Goal: Browse casually: Explore the website without a specific task or goal

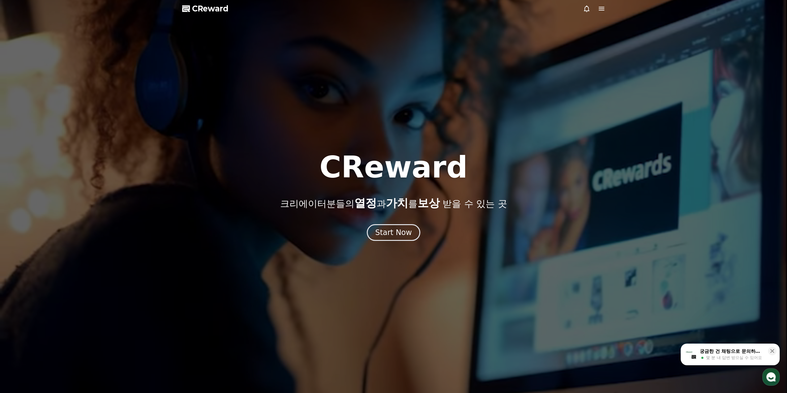
click at [404, 219] on div "CReward 크리에이터분들의 열정 과 가치 를 보상 받을 수 있는 곳 Start Now" at bounding box center [393, 196] width 787 height 88
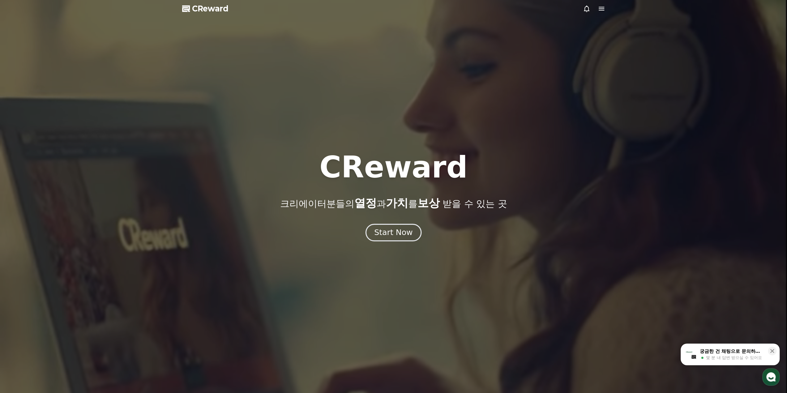
click at [405, 234] on div "Start Now" at bounding box center [393, 232] width 38 height 11
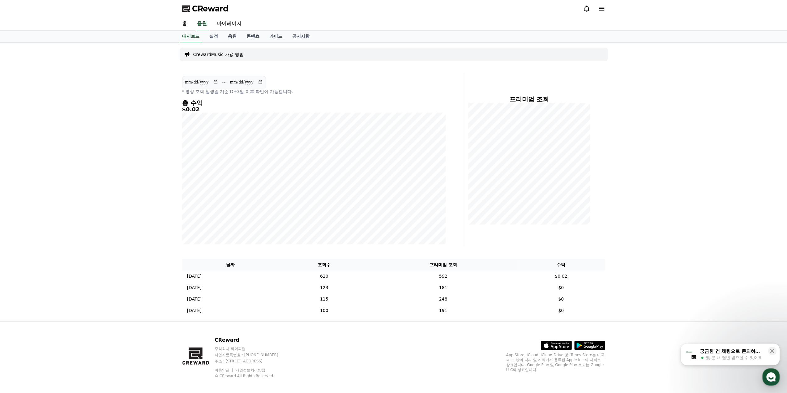
click at [229, 37] on link "음원" at bounding box center [232, 37] width 19 height 12
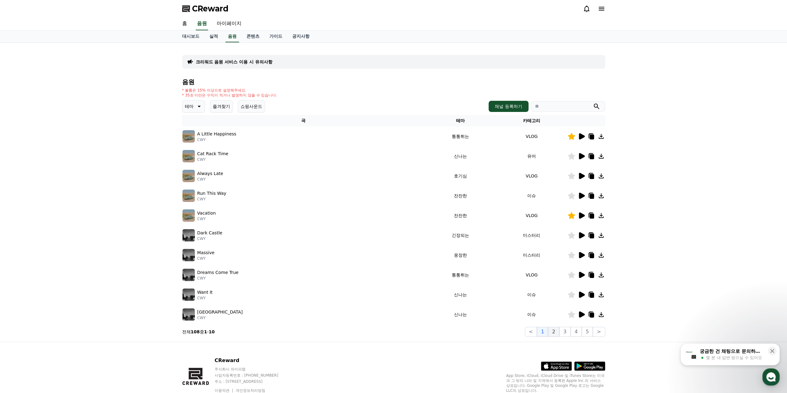
click at [559, 332] on button "2" at bounding box center [553, 332] width 11 height 10
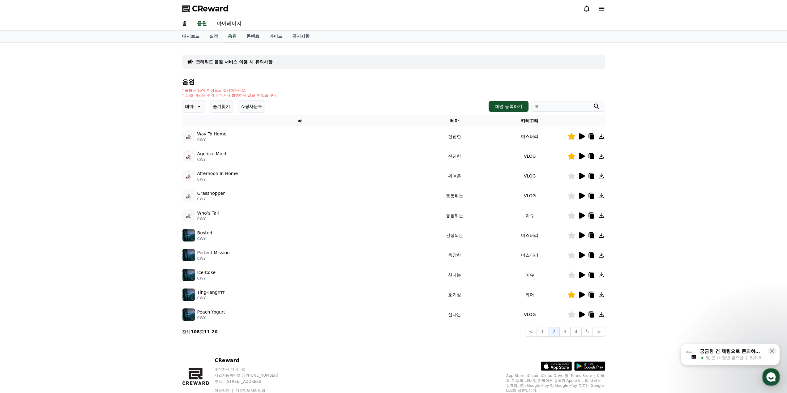
click at [579, 178] on icon at bounding box center [582, 176] width 6 height 6
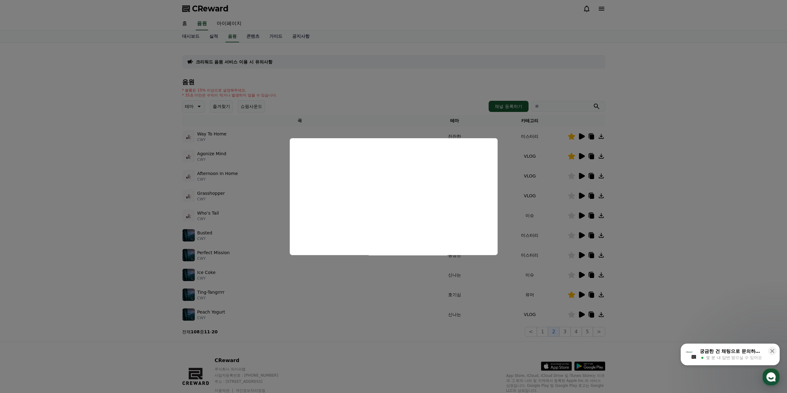
click at [573, 194] on button "close modal" at bounding box center [393, 196] width 787 height 393
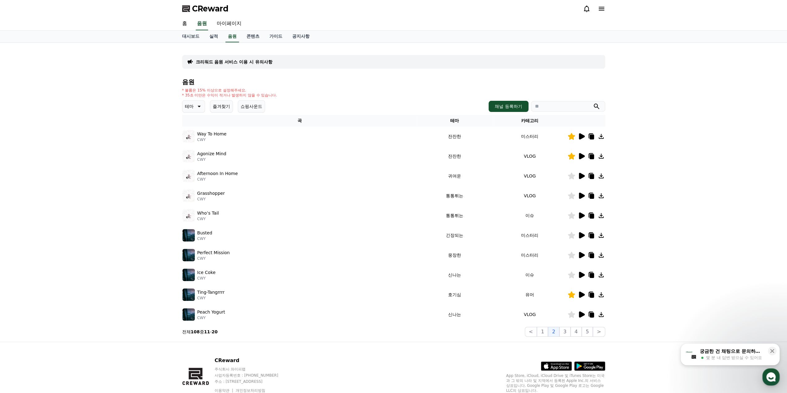
click at [582, 198] on icon at bounding box center [581, 195] width 7 height 7
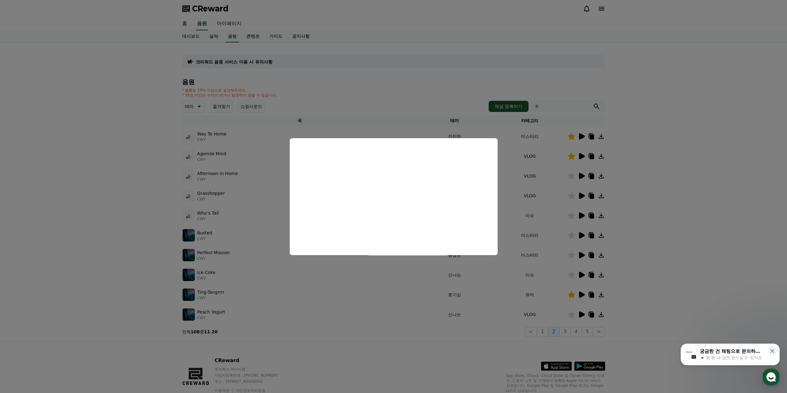
click at [559, 209] on button "close modal" at bounding box center [393, 196] width 787 height 393
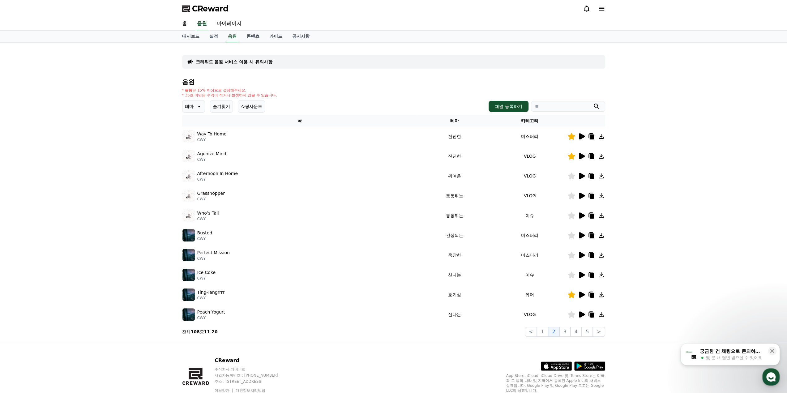
click at [584, 217] on icon at bounding box center [581, 215] width 7 height 7
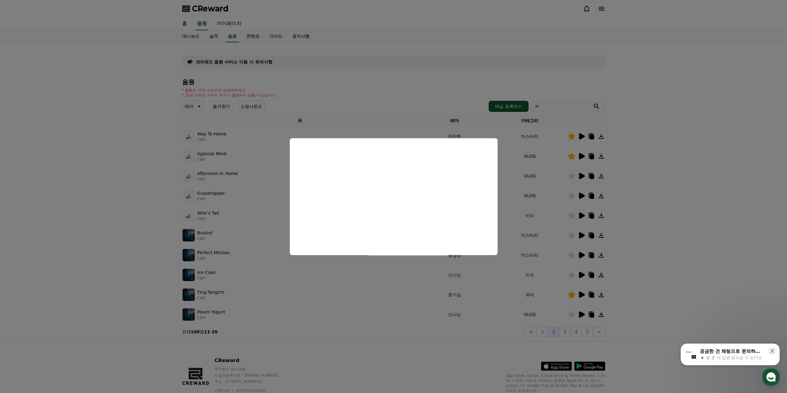
click at [539, 205] on button "close modal" at bounding box center [393, 196] width 787 height 393
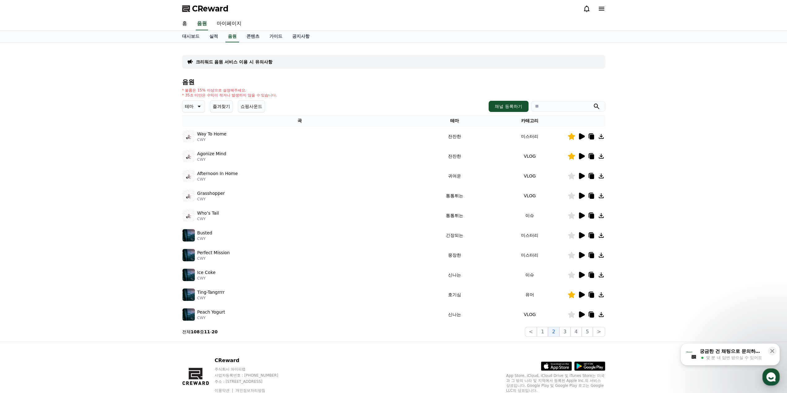
click at [583, 235] on icon at bounding box center [582, 235] width 6 height 6
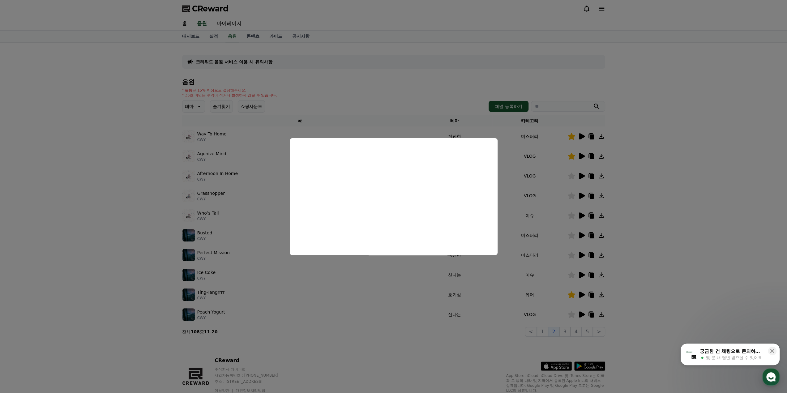
click at [588, 250] on button "close modal" at bounding box center [393, 196] width 787 height 393
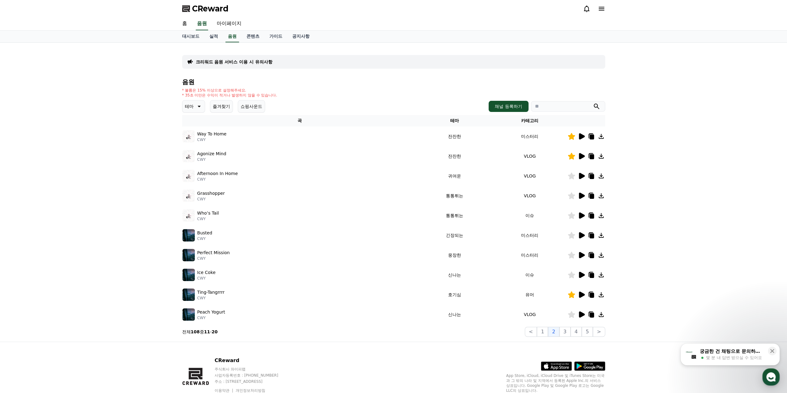
click at [582, 270] on td at bounding box center [586, 275] width 38 height 20
click at [582, 273] on icon at bounding box center [582, 275] width 6 height 6
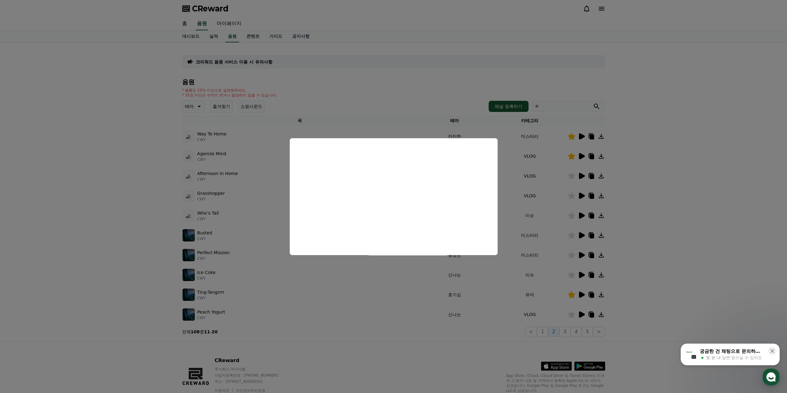
click at [531, 220] on button "close modal" at bounding box center [393, 196] width 787 height 393
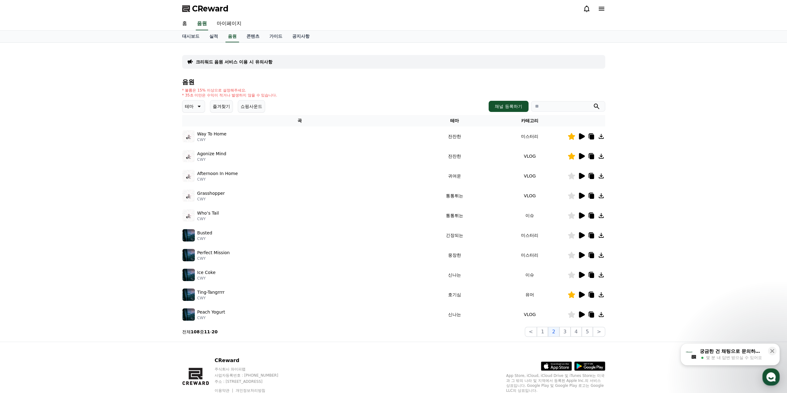
click at [570, 177] on icon at bounding box center [571, 176] width 7 height 7
click at [589, 176] on icon at bounding box center [591, 176] width 4 height 5
